Goal: Find specific page/section: Find specific page/section

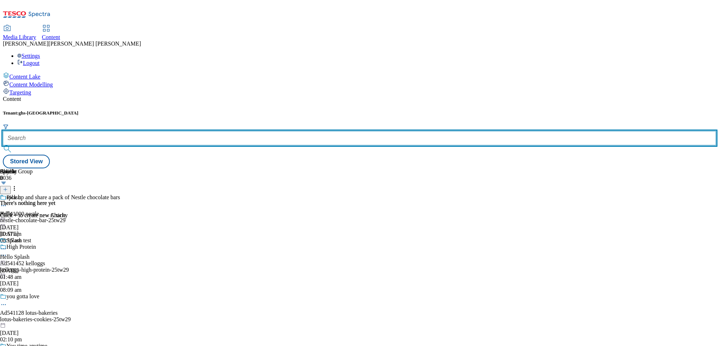
click at [172, 131] on input "text" at bounding box center [359, 138] width 713 height 14
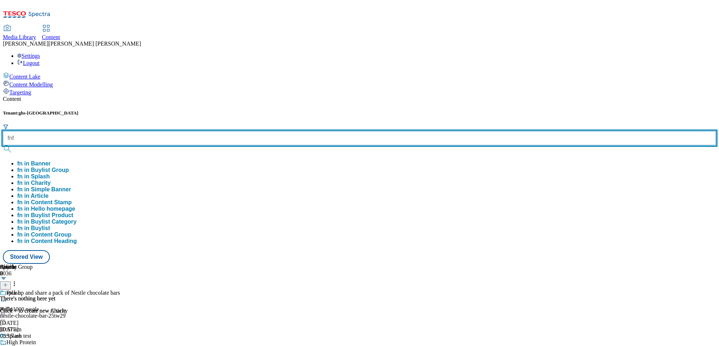
type input "fnf"
click at [3, 145] on button "submit" at bounding box center [8, 148] width 10 height 7
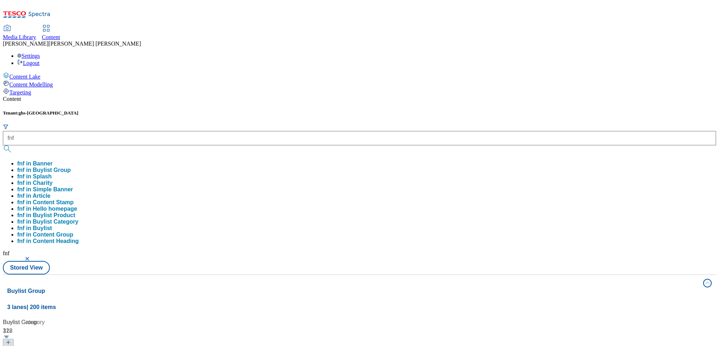
click at [71, 96] on div "Content Lake Content Modelling Targeting" at bounding box center [359, 84] width 713 height 24
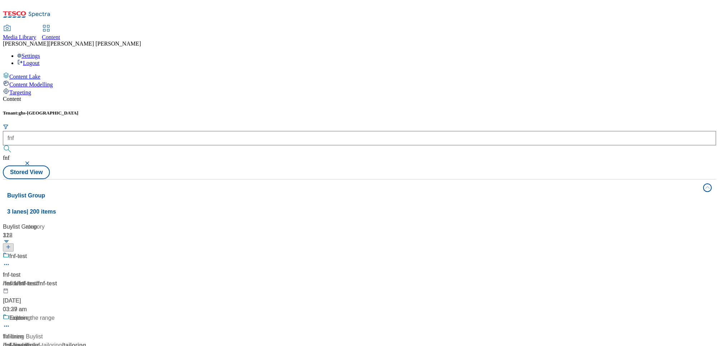
scroll to position [1107, 0]
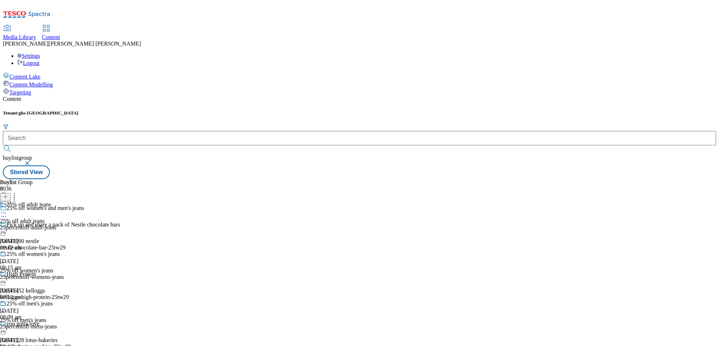
click at [64, 224] on div "25percentoff-adult-jeans" at bounding box center [32, 227] width 64 height 6
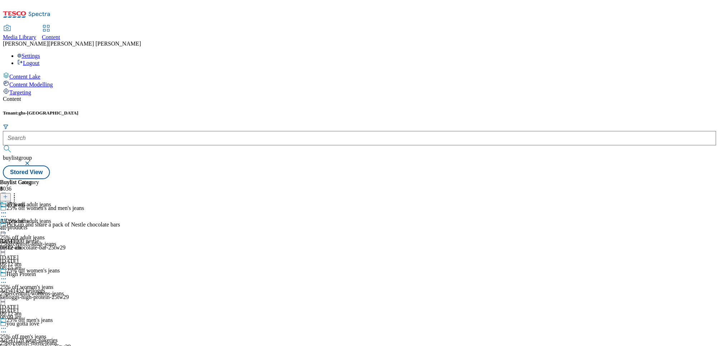
click at [39, 224] on div "all-products" at bounding box center [19, 227] width 39 height 6
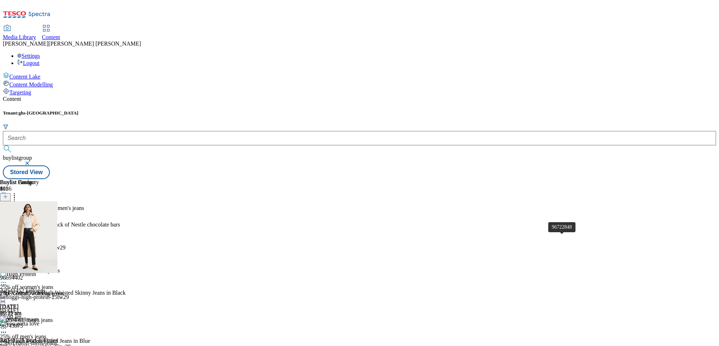
scroll to position [1454, 0]
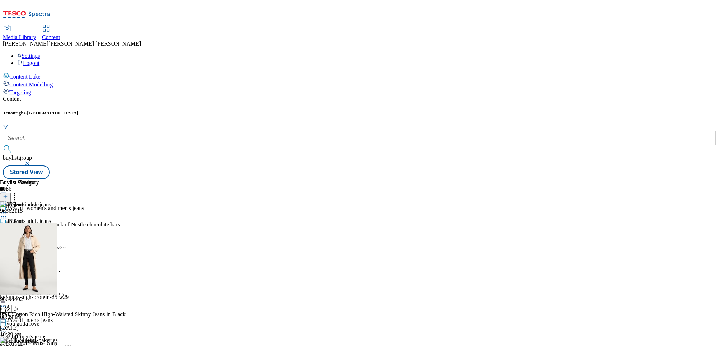
click at [64, 317] on div "25% off men's jeans 25% off men's jeans 25percentoff-mens-jeans 21 Aug 2025 09:…" at bounding box center [32, 341] width 64 height 49
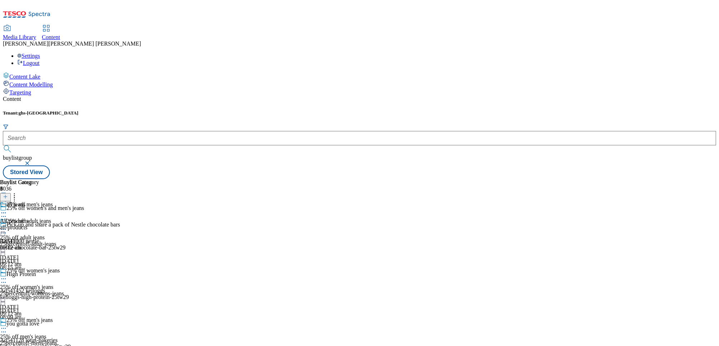
click at [39, 201] on div "all jeans All products all-products 21 Aug 2025 09:12 am" at bounding box center [19, 225] width 39 height 49
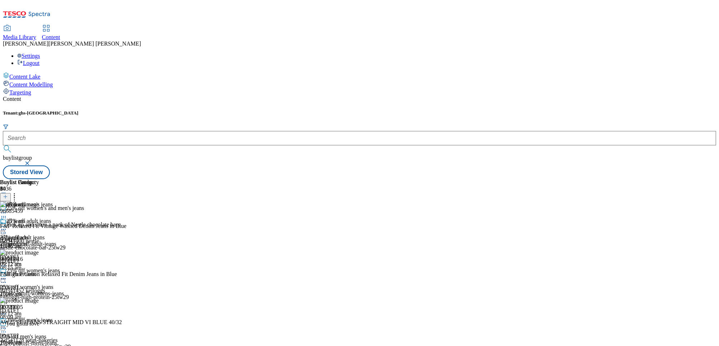
scroll to position [2295, 0]
click at [39, 241] on div "all-products" at bounding box center [19, 244] width 39 height 6
click at [64, 290] on div "25percentoff-womens-jeans" at bounding box center [32, 293] width 64 height 6
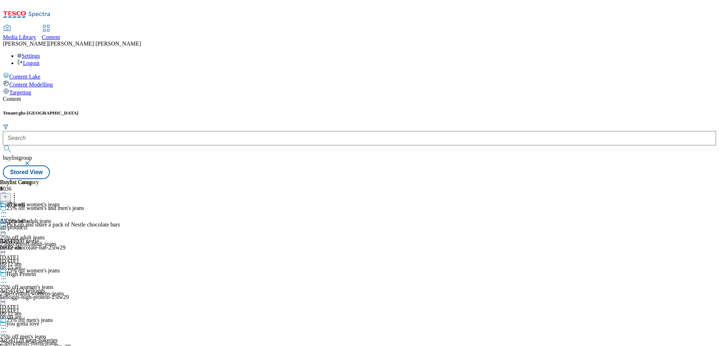
click at [39, 224] on div "all-products" at bounding box center [19, 227] width 39 height 6
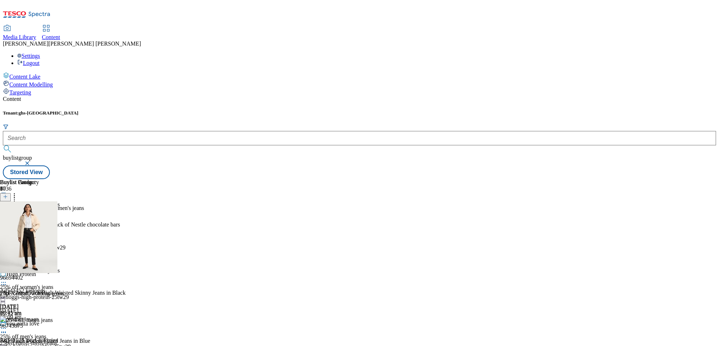
click at [64, 340] on div "25percentoff-mens-jeans" at bounding box center [32, 343] width 64 height 6
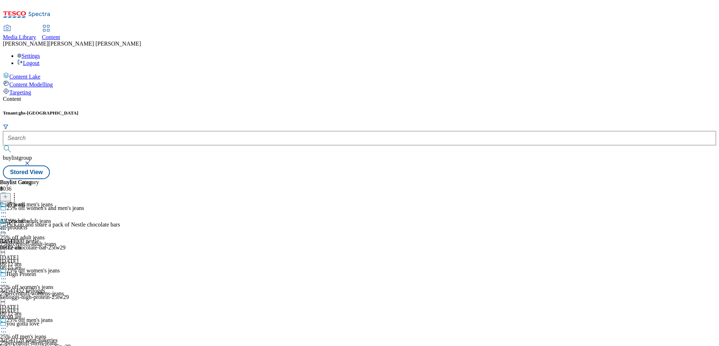
click at [39, 224] on div "all-products" at bounding box center [19, 227] width 39 height 6
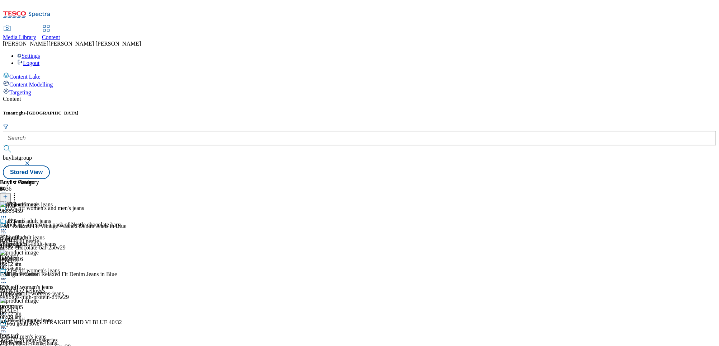
click at [64, 267] on div "25% off women's jeans 25% off women's jeans 25percentoff-womens-jeans 21 Aug 20…" at bounding box center [32, 291] width 64 height 49
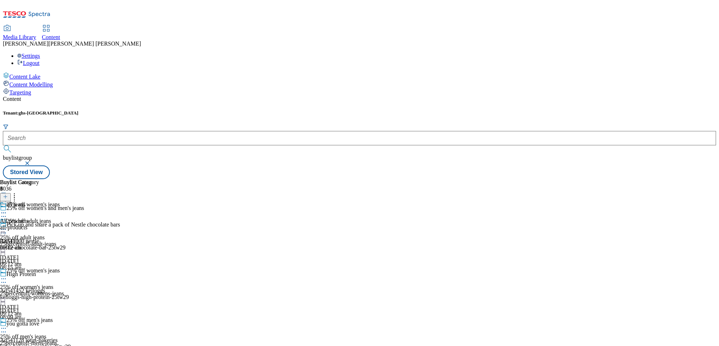
click at [39, 224] on div "all-products" at bounding box center [19, 227] width 39 height 6
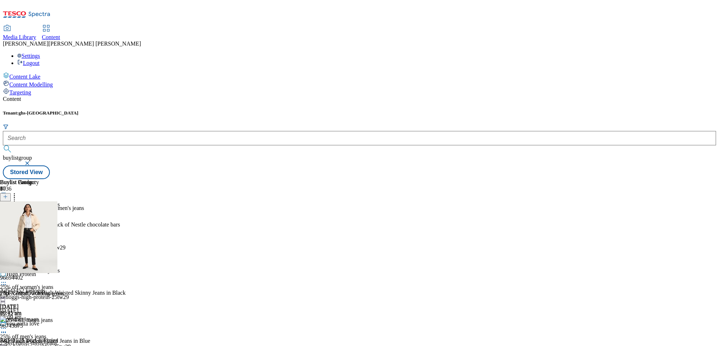
click at [64, 218] on div "25% off adult jeans 25% off adult jeans 25percentoff-adult-jeans 21 Aug 2025 09…" at bounding box center [32, 242] width 64 height 49
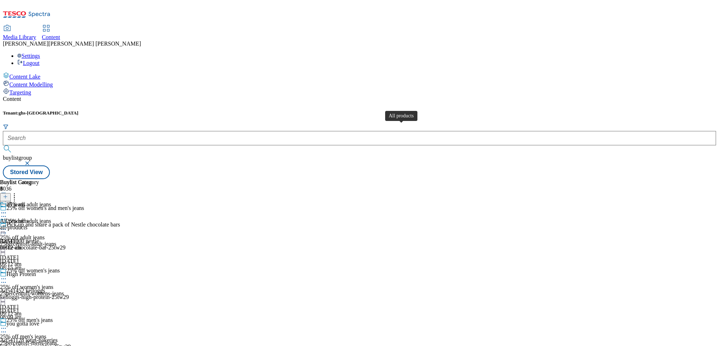
click at [29, 218] on div "All products" at bounding box center [14, 221] width 29 height 6
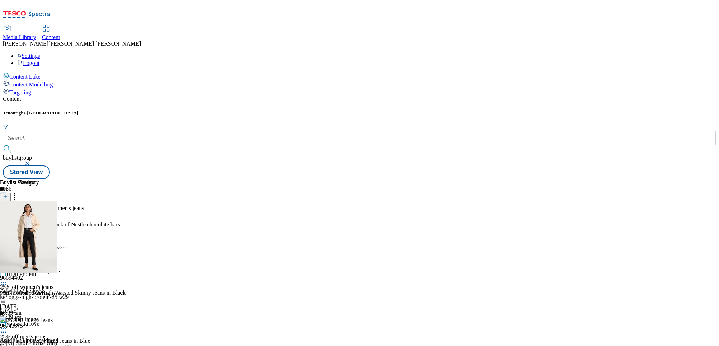
click at [64, 267] on div "25% off women's jeans 25% off women's jeans 25percentoff-womens-jeans 21 Aug 20…" at bounding box center [32, 291] width 64 height 49
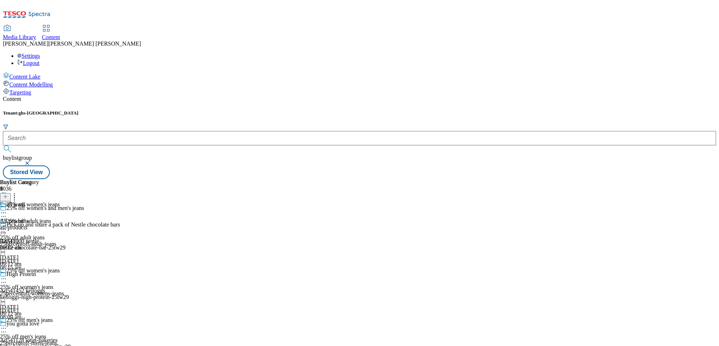
click at [29, 218] on div "All products" at bounding box center [14, 221] width 29 height 6
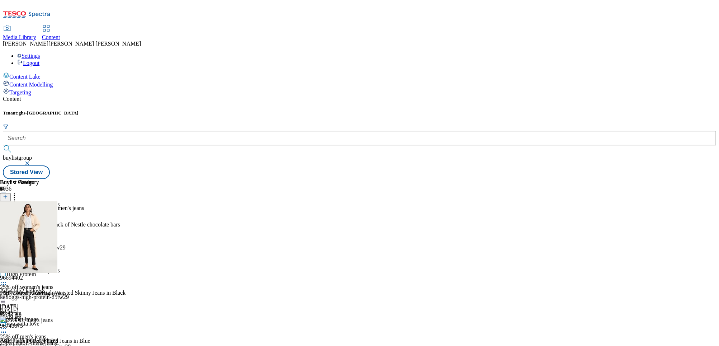
click at [64, 317] on div "25% off men's jeans 25% off men's jeans 25percentoff-mens-jeans 21 Aug 2025 09:…" at bounding box center [32, 341] width 64 height 49
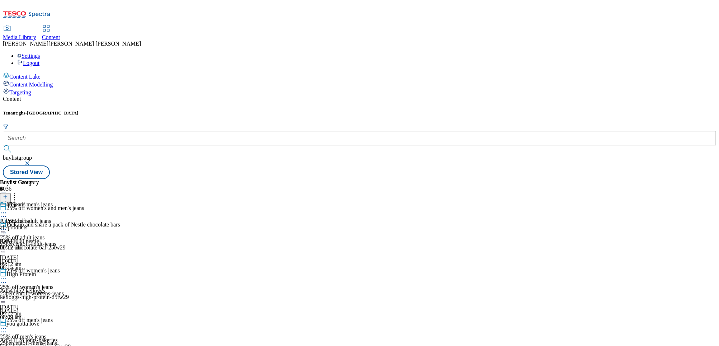
click at [39, 201] on div "all jeans" at bounding box center [19, 209] width 39 height 16
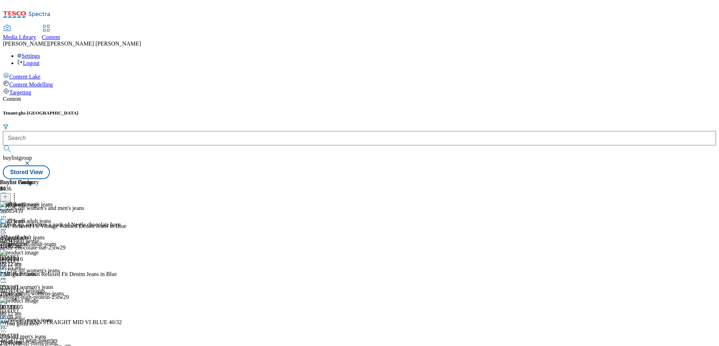
click at [64, 290] on div "25percentoff-womens-jeans" at bounding box center [32, 293] width 64 height 6
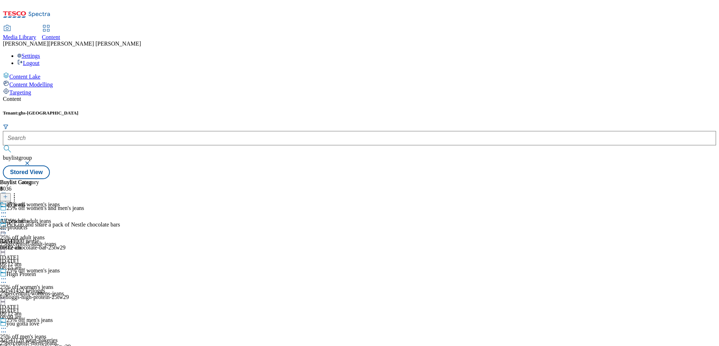
click at [39, 224] on div "all-products" at bounding box center [19, 227] width 39 height 6
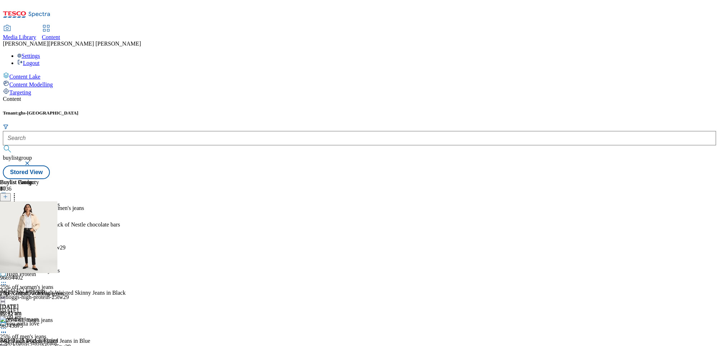
click at [64, 317] on div "25% off men's jeans" at bounding box center [32, 325] width 64 height 16
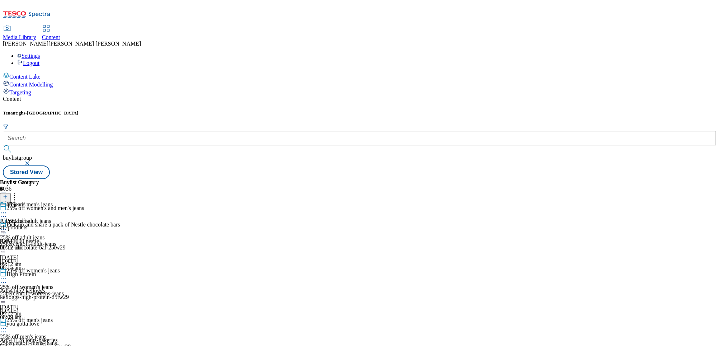
click at [39, 224] on div "all-products" at bounding box center [19, 227] width 39 height 6
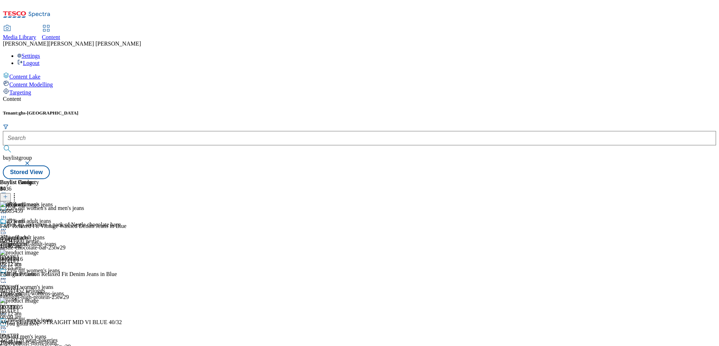
click at [64, 290] on div "25percentoff-womens-jeans" at bounding box center [32, 293] width 64 height 6
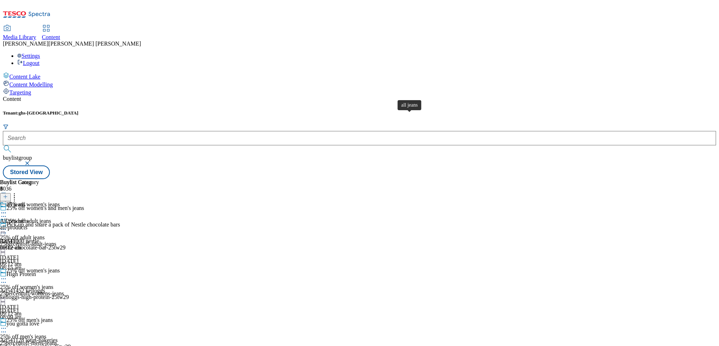
click at [25, 201] on span "all jeans" at bounding box center [15, 205] width 19 height 8
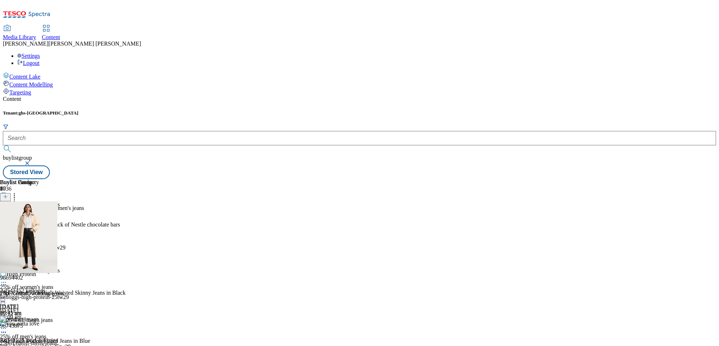
scroll to position [95, 0]
click at [534, 96] on div "Content Tenant: ghs-uk buylistgroup Stored View Buylist Group 6036 25% off wome…" at bounding box center [359, 137] width 713 height 83
